Goal: Navigation & Orientation: Find specific page/section

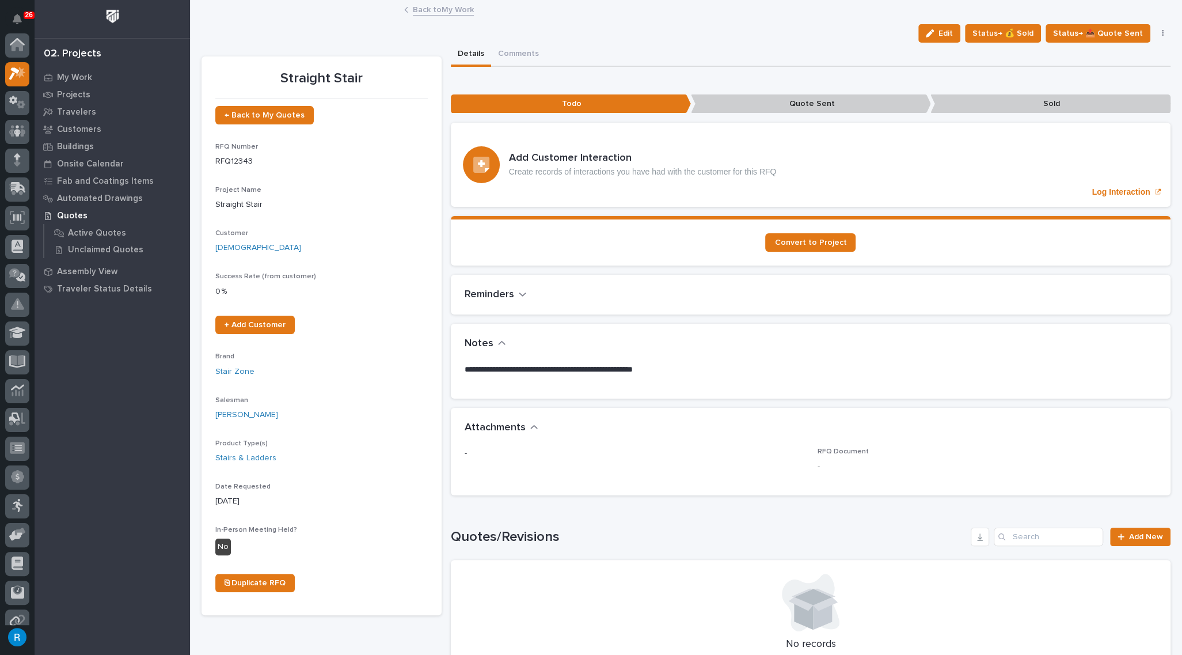
scroll to position [28, 0]
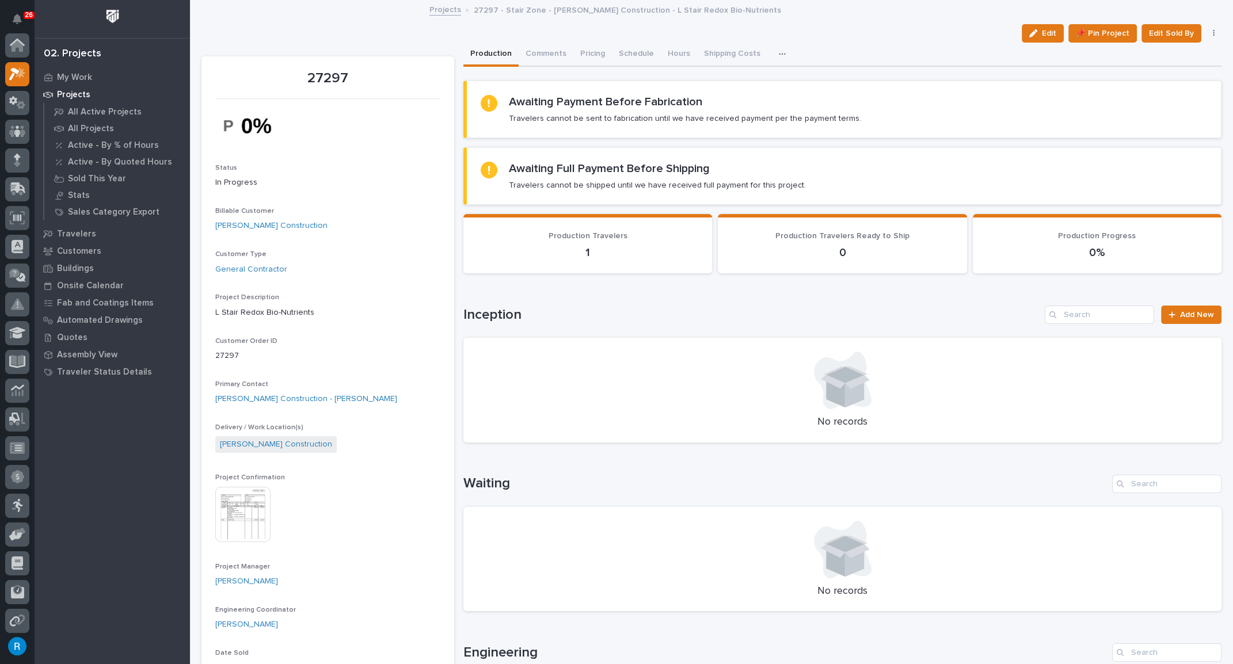
scroll to position [31, 0]
click at [69, 250] on p "Customers" at bounding box center [79, 251] width 44 height 10
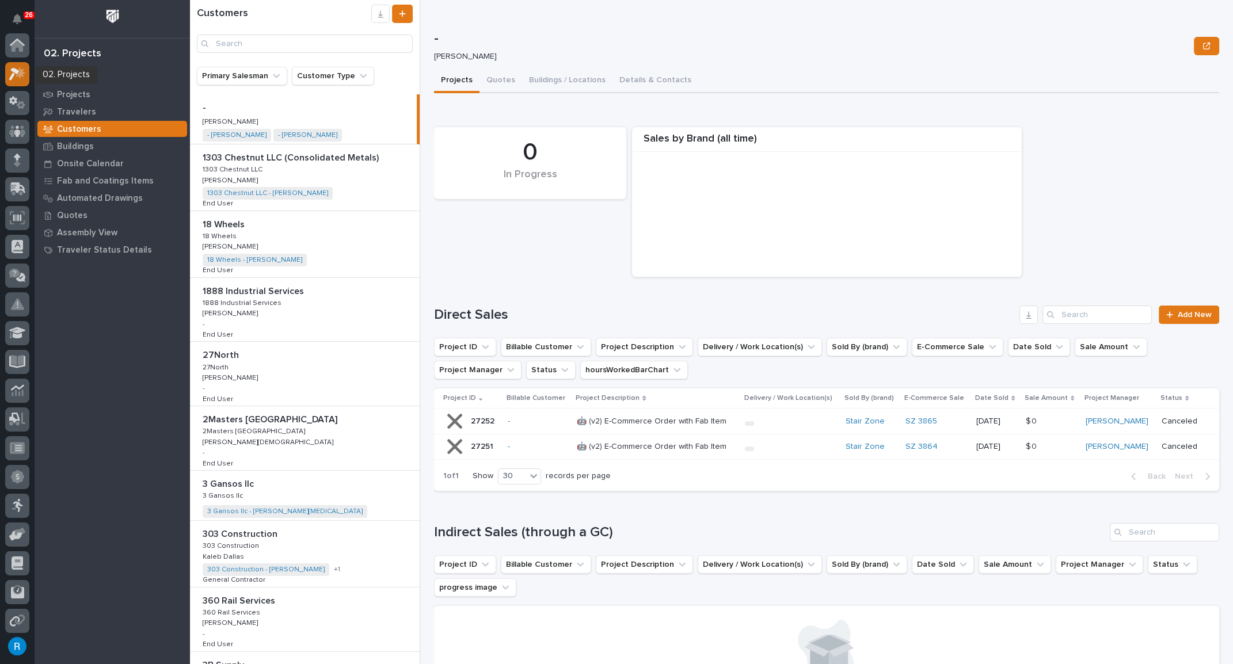
click at [24, 72] on icon at bounding box center [21, 73] width 10 height 12
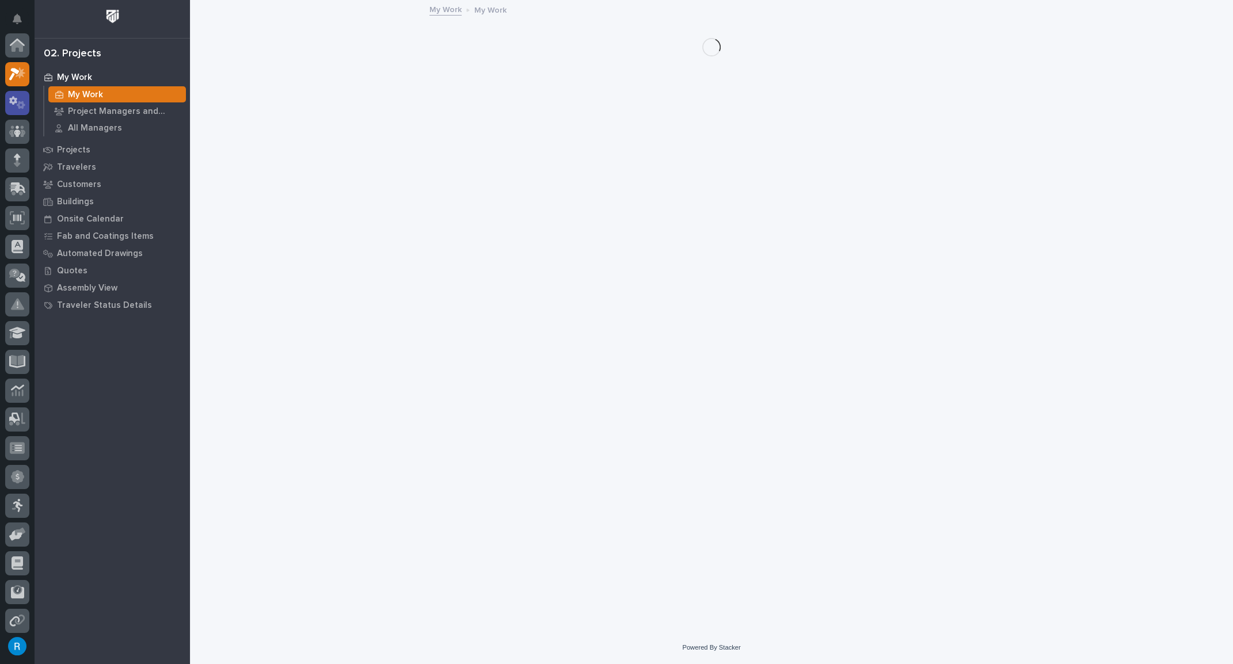
scroll to position [28, 0]
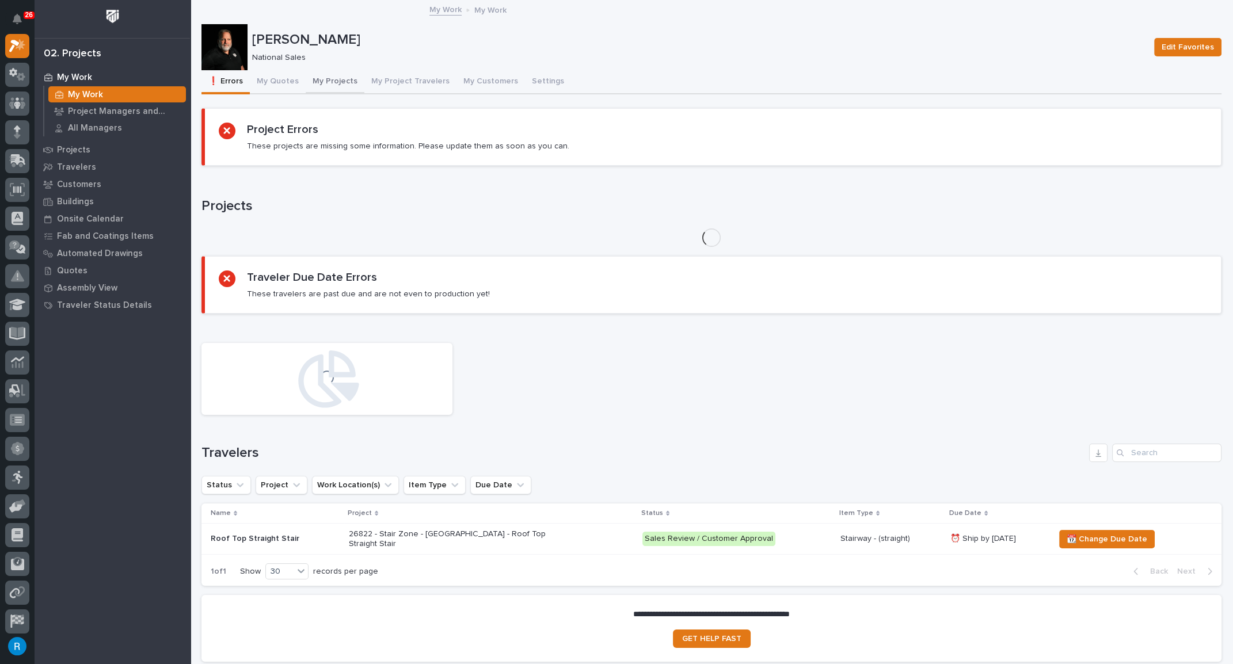
click at [330, 82] on button "My Projects" at bounding box center [335, 82] width 59 height 24
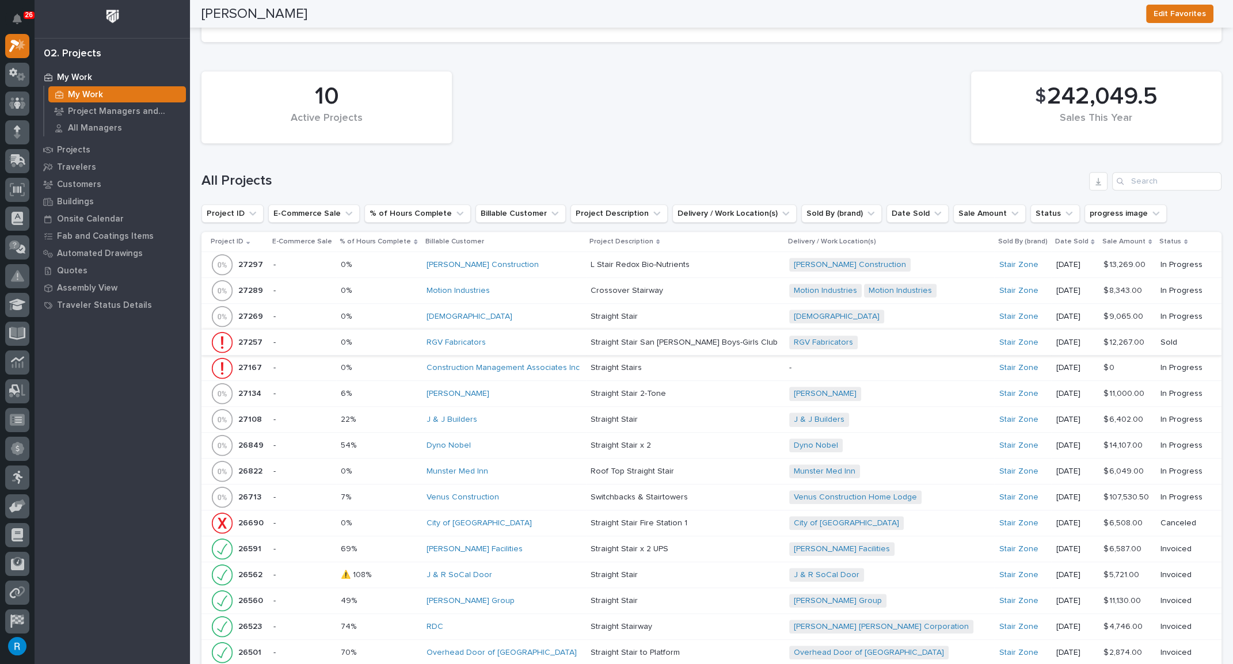
scroll to position [1091, 0]
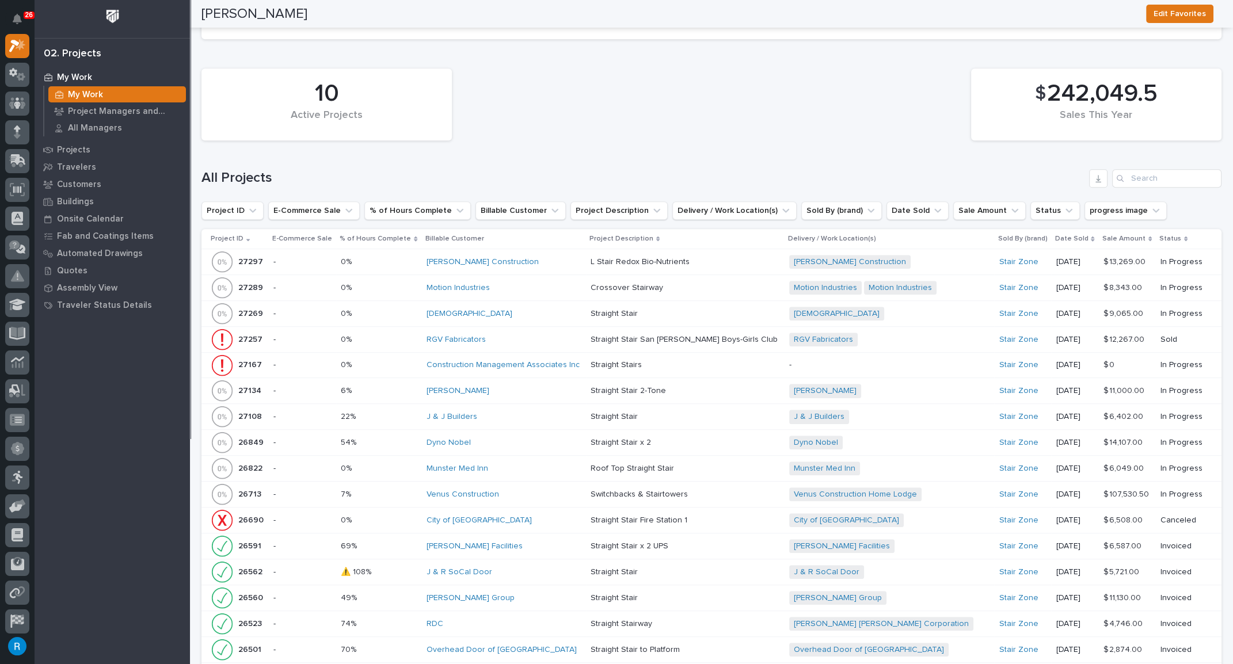
click at [394, 412] on p at bounding box center [379, 417] width 77 height 10
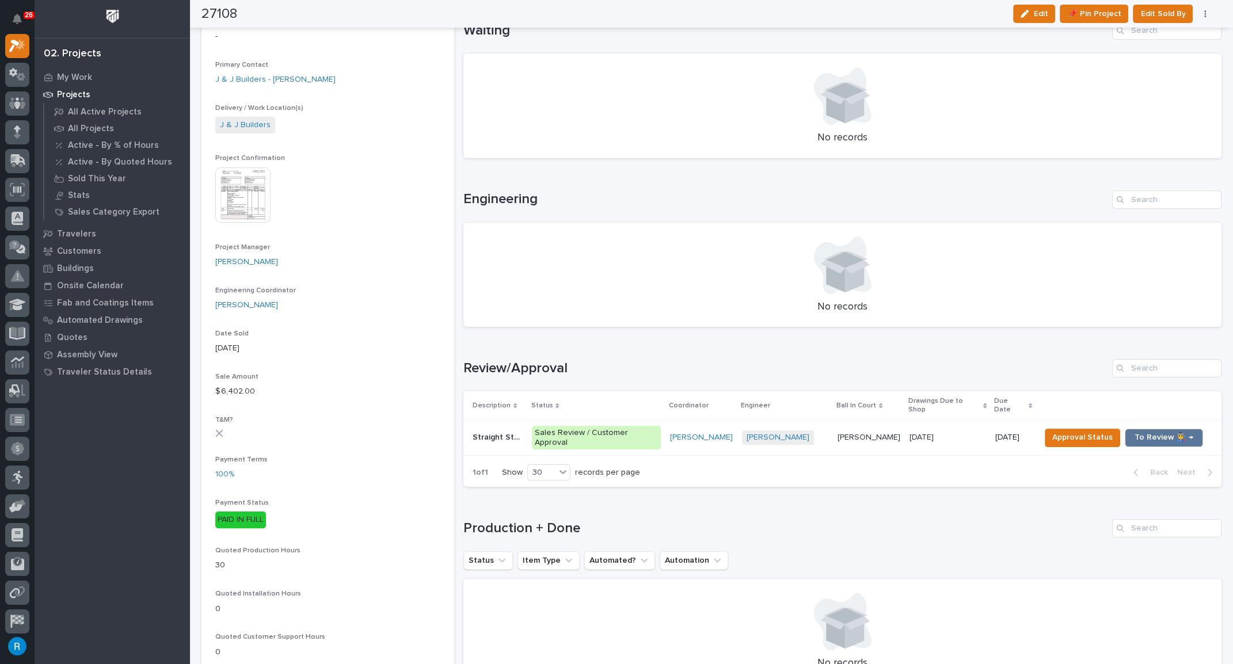
scroll to position [366, 0]
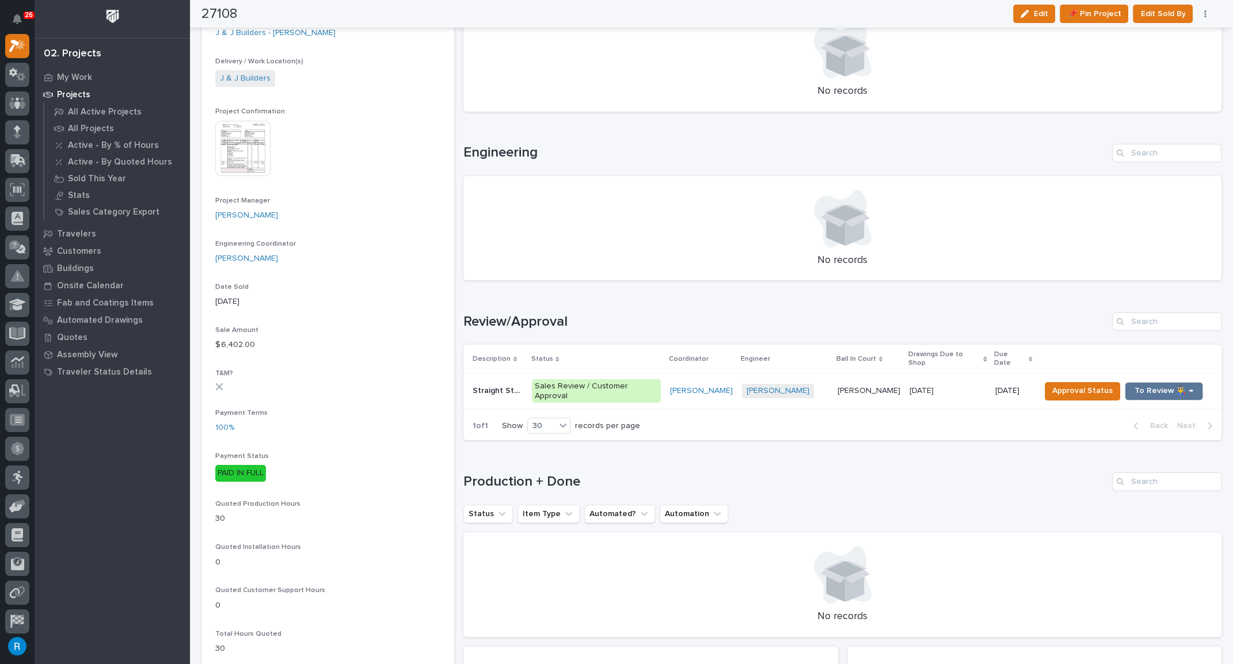
click at [665, 378] on td "Sales Review / Customer Approval" at bounding box center [596, 392] width 138 height 36
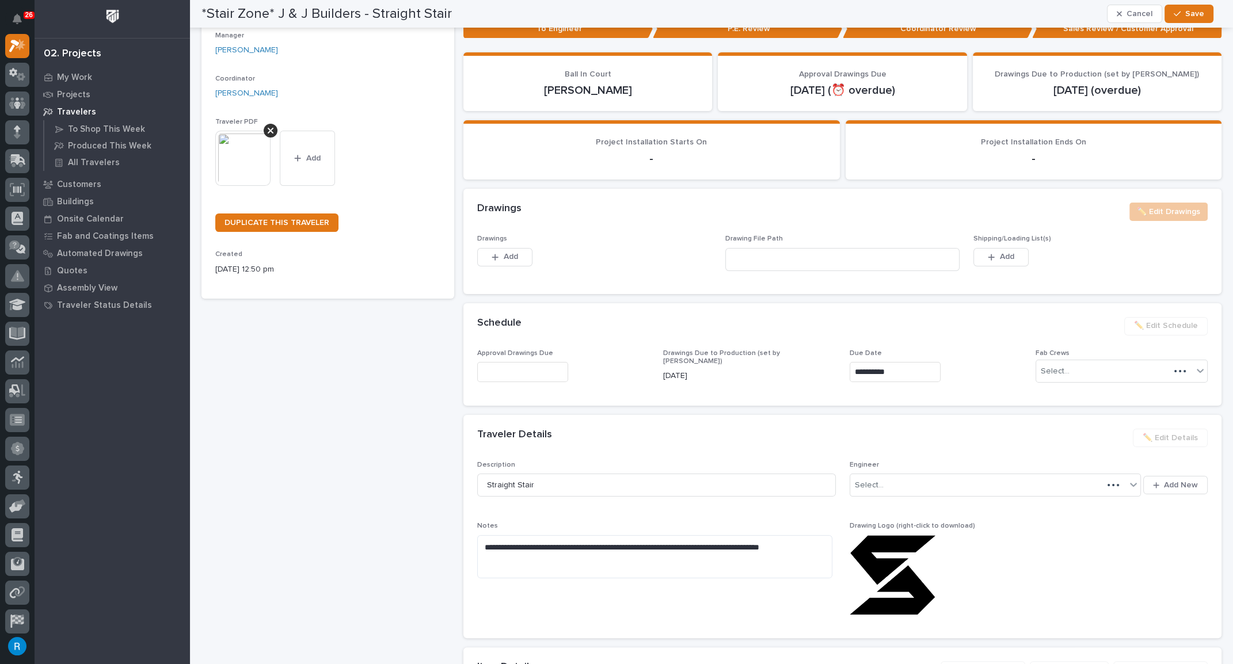
scroll to position [238, 0]
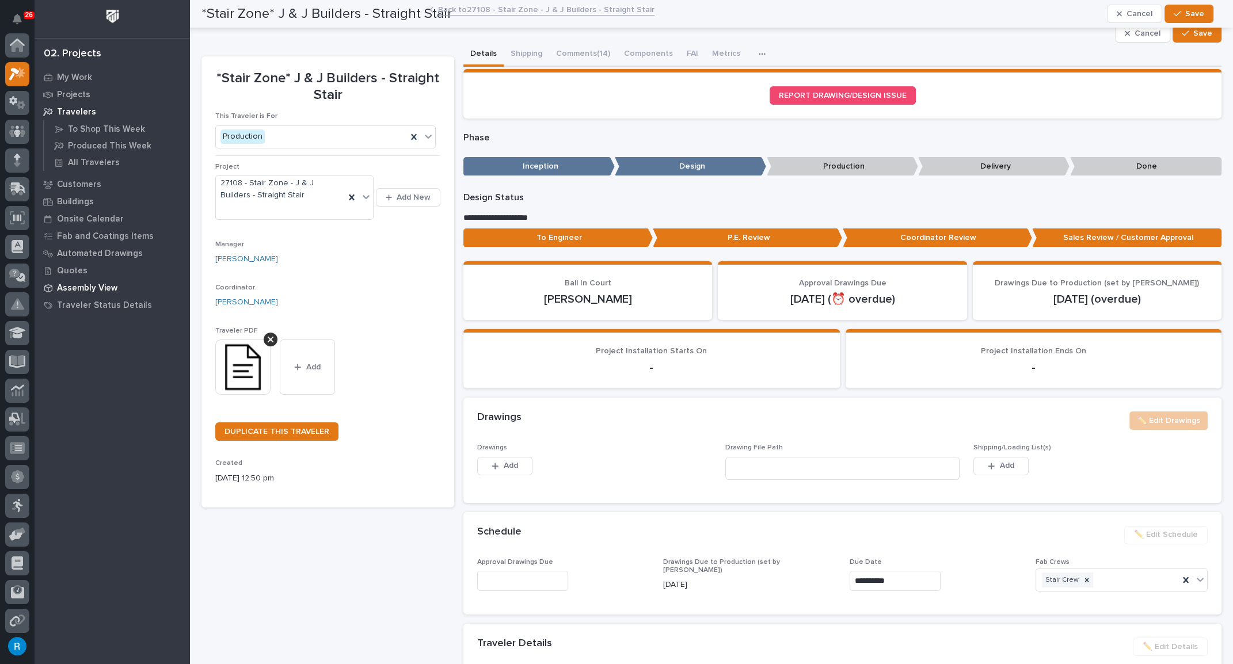
scroll to position [28, 0]
